Goal: Transaction & Acquisition: Purchase product/service

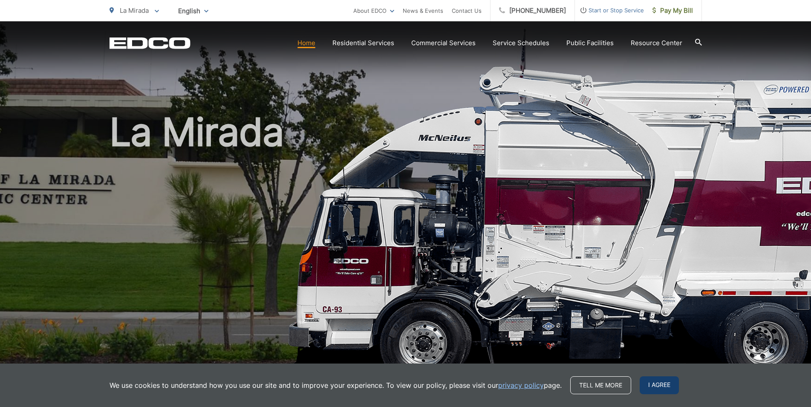
click at [663, 385] on span "I agree" at bounding box center [659, 385] width 39 height 18
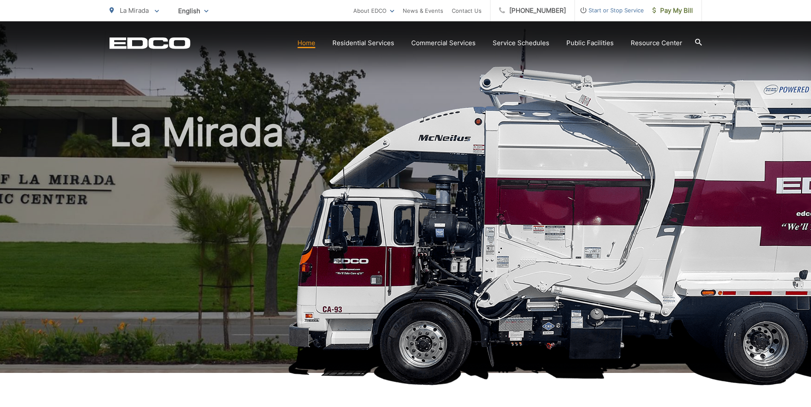
click at [308, 44] on link "Home" at bounding box center [306, 43] width 18 height 10
click at [682, 12] on span "Pay My Bill" at bounding box center [672, 11] width 40 height 10
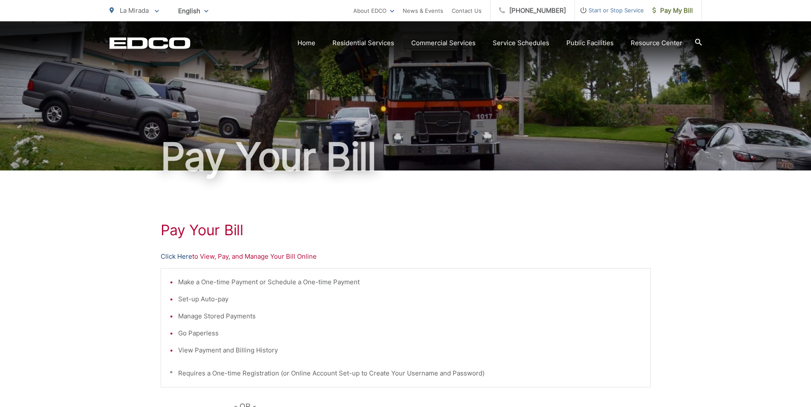
click at [179, 254] on link "Click Here" at bounding box center [177, 256] width 32 height 10
